Goal: Task Accomplishment & Management: Complete application form

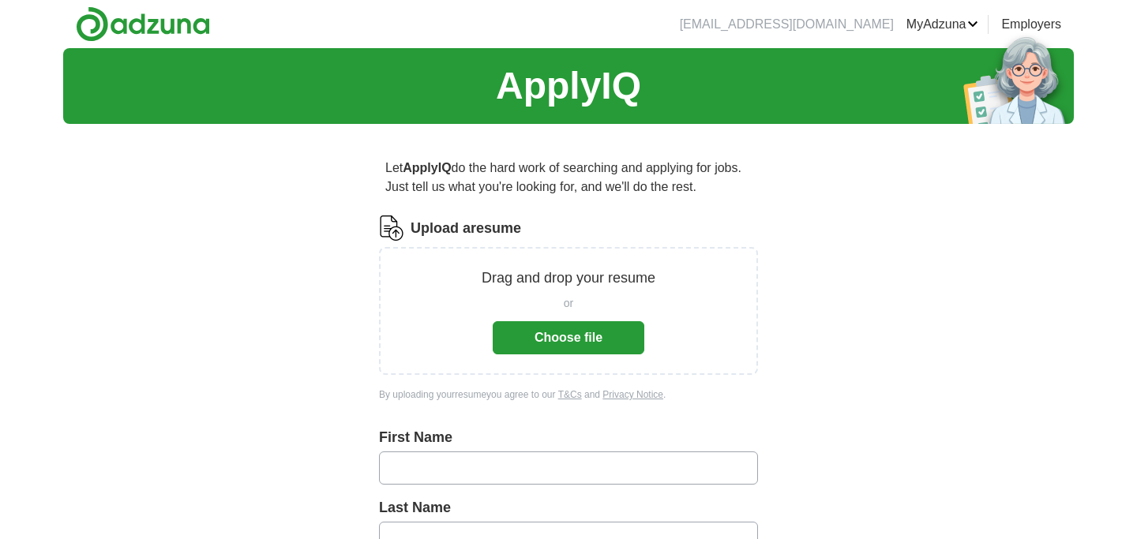
click at [539, 339] on button "Choose file" at bounding box center [569, 337] width 152 height 33
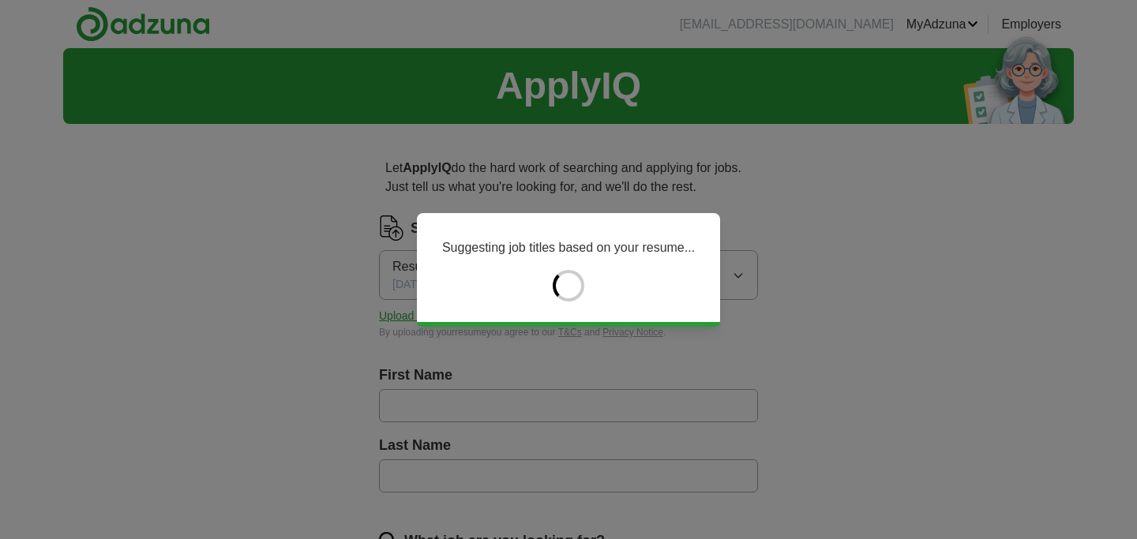
type input "****"
type input "******"
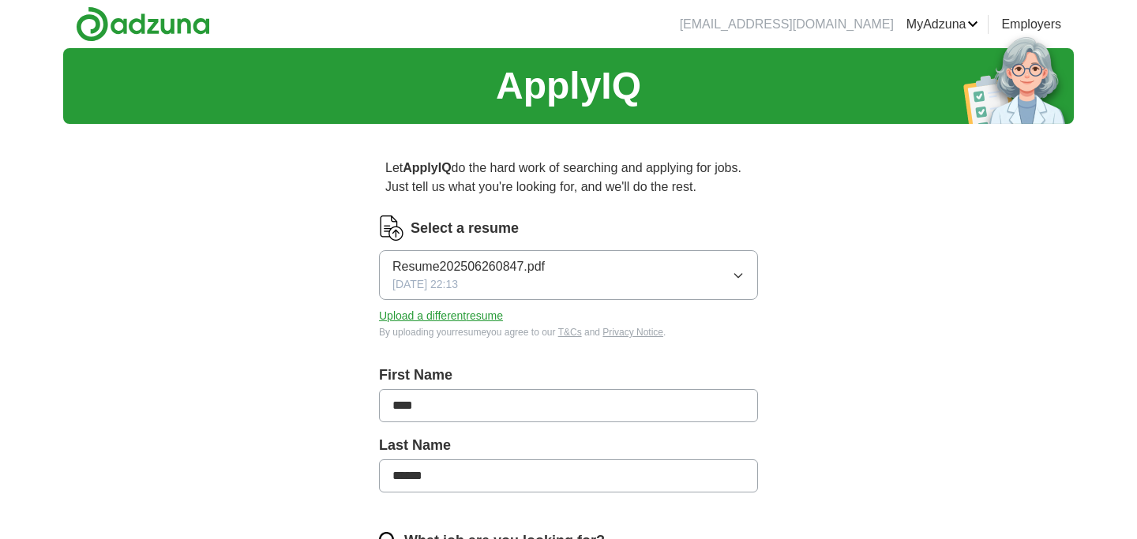
click at [463, 274] on span "Resume202506260847.pdf" at bounding box center [468, 266] width 152 height 19
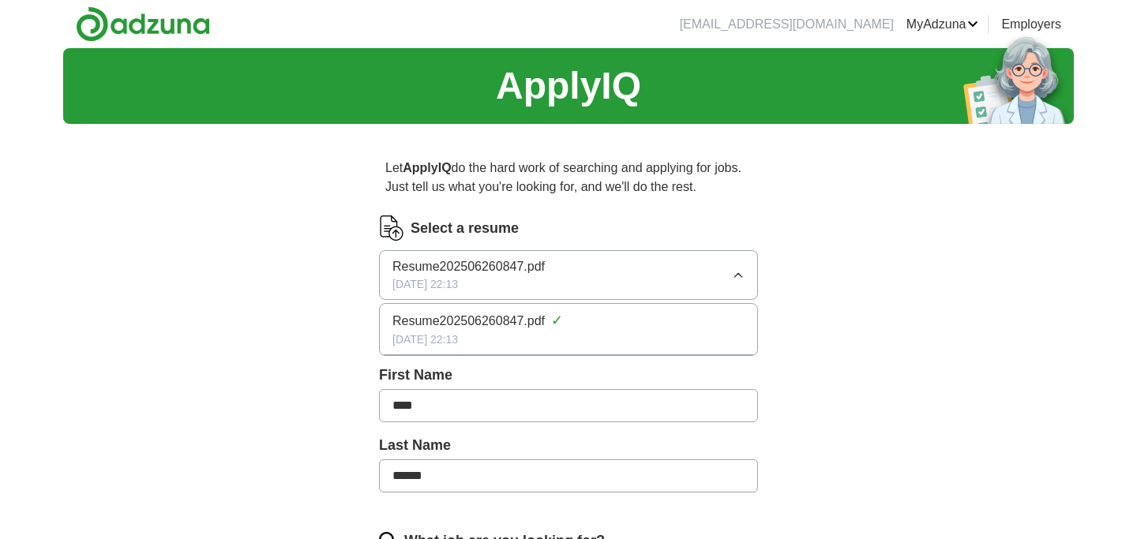
click at [452, 320] on span "Resume202506260847.pdf" at bounding box center [468, 321] width 152 height 19
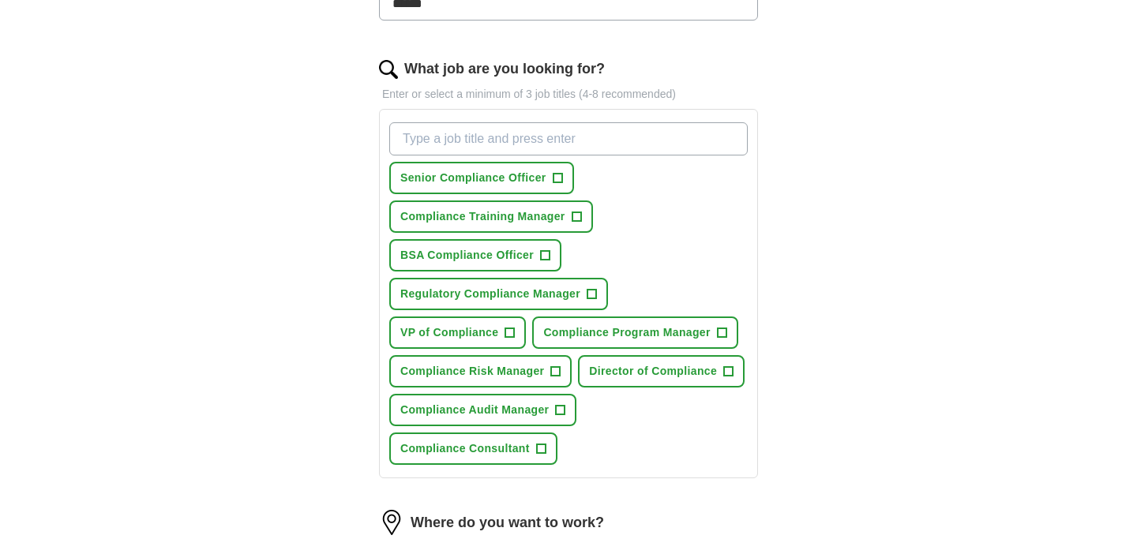
scroll to position [466, 0]
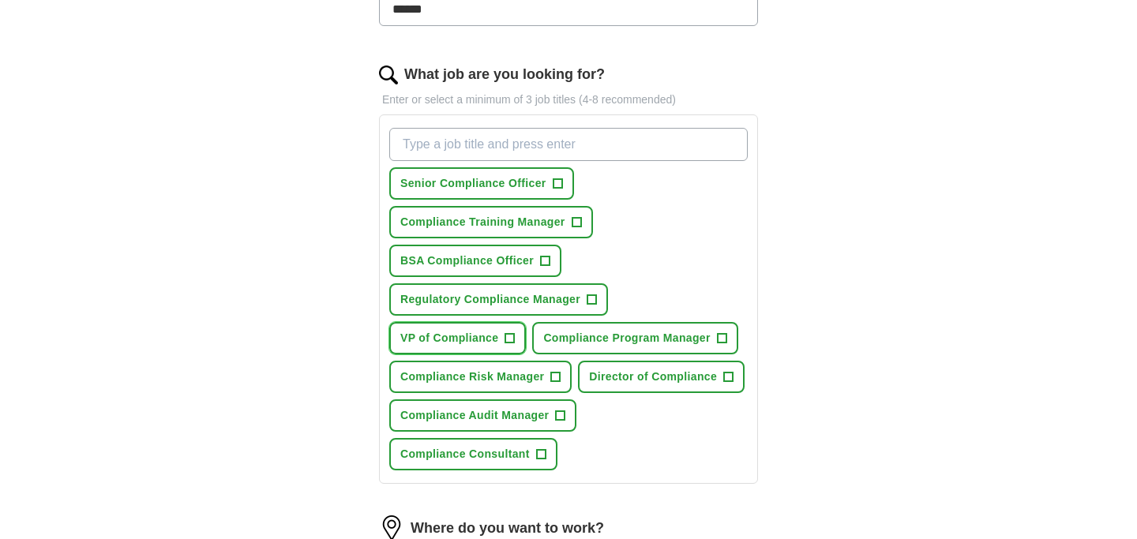
click at [512, 344] on span "+" at bounding box center [509, 338] width 9 height 13
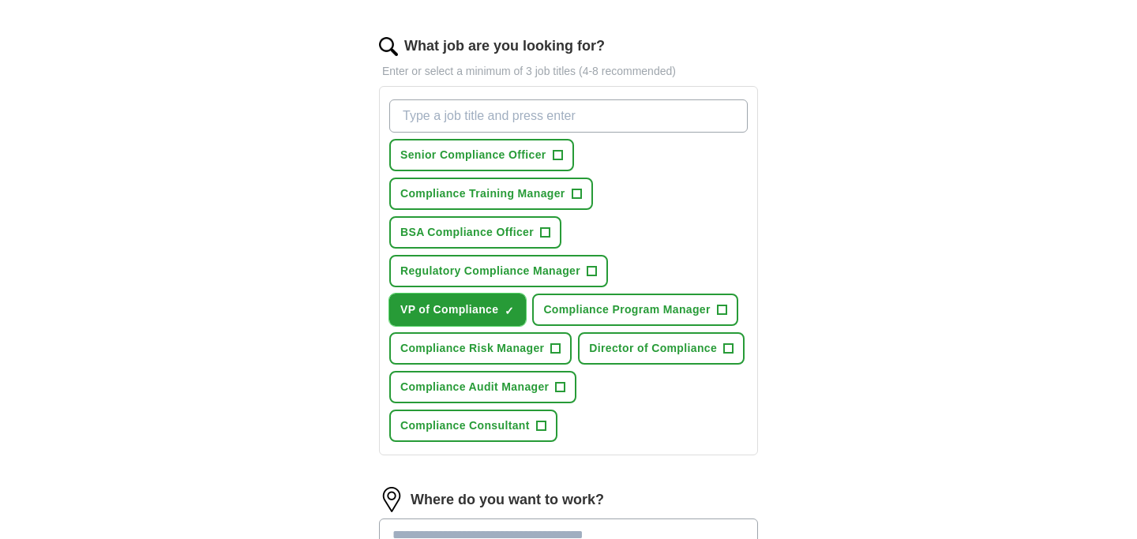
scroll to position [496, 0]
click at [648, 353] on span "Director of Compliance" at bounding box center [653, 347] width 128 height 17
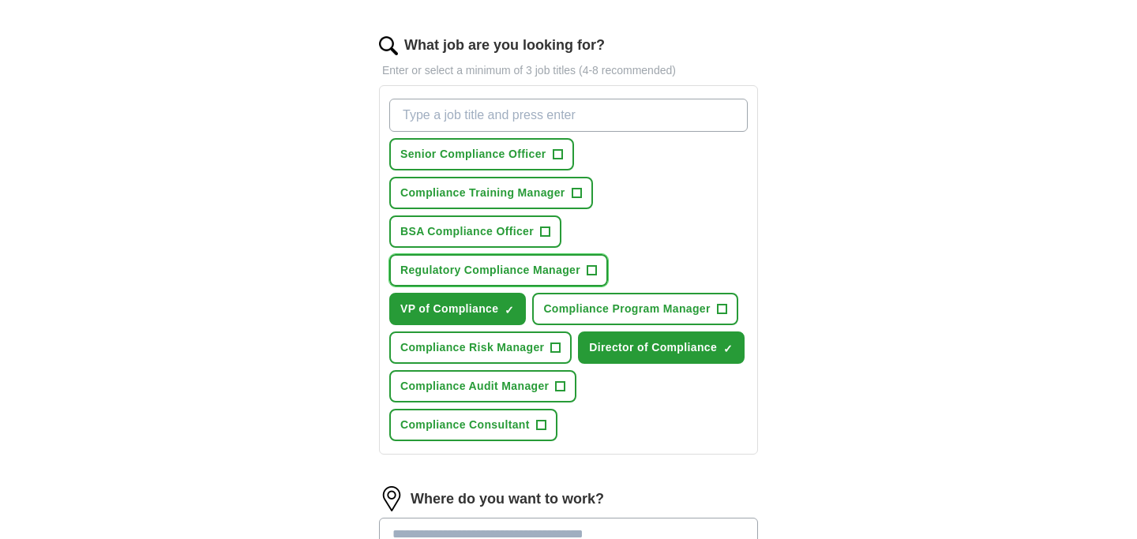
click at [536, 272] on span "Regulatory Compliance Manager" at bounding box center [490, 270] width 180 height 17
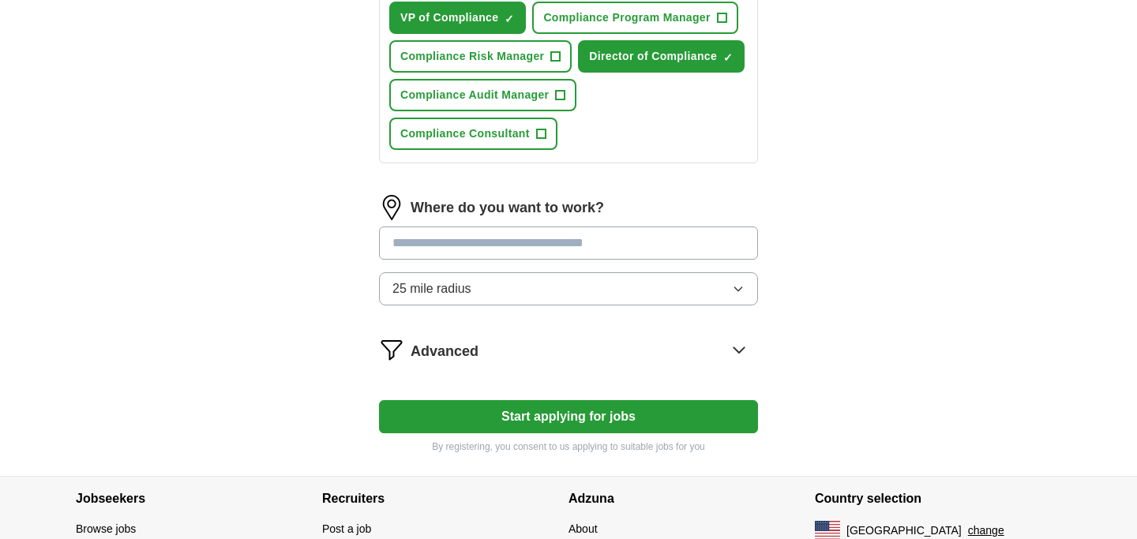
scroll to position [791, 0]
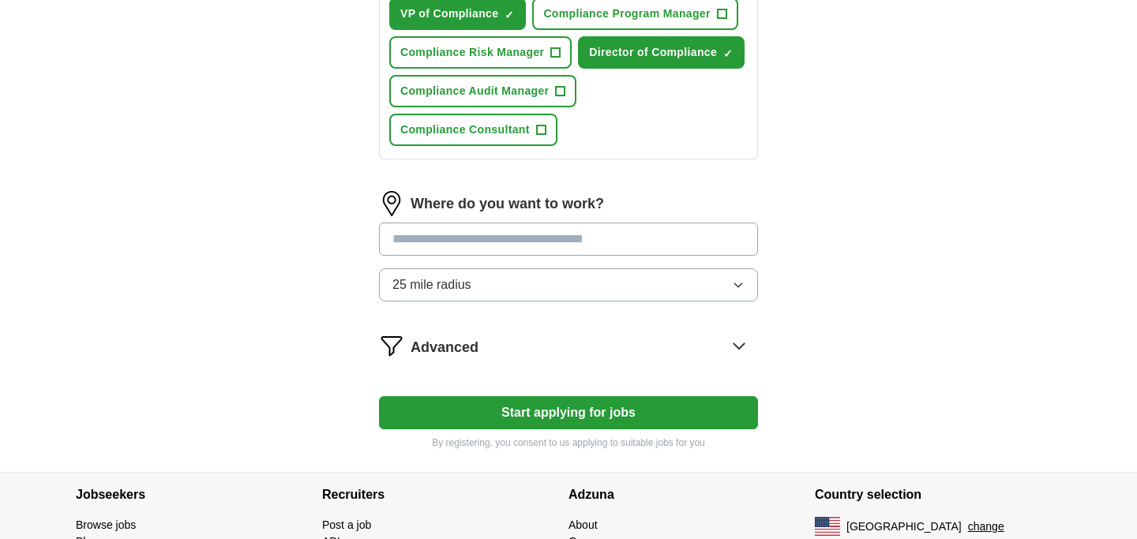
click at [518, 244] on input "text" at bounding box center [568, 239] width 379 height 33
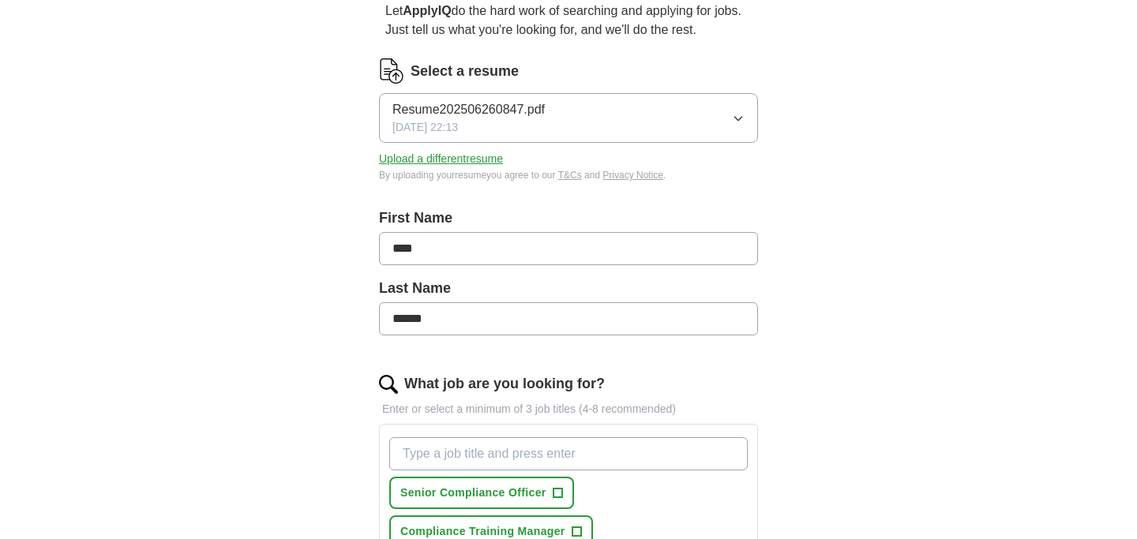
scroll to position [0, 0]
